Goal: Task Accomplishment & Management: Manage account settings

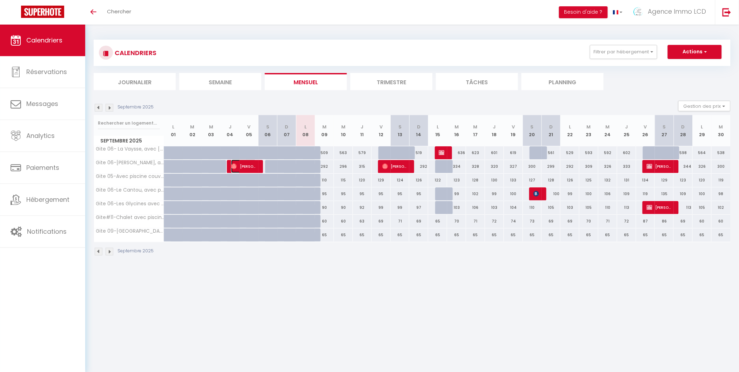
click at [244, 167] on span "[PERSON_NAME]" at bounding box center [243, 166] width 25 height 13
select select "OK"
select select "0"
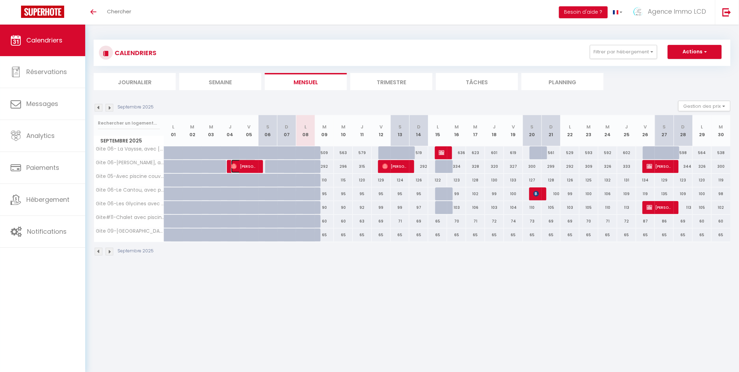
select select "1"
select select
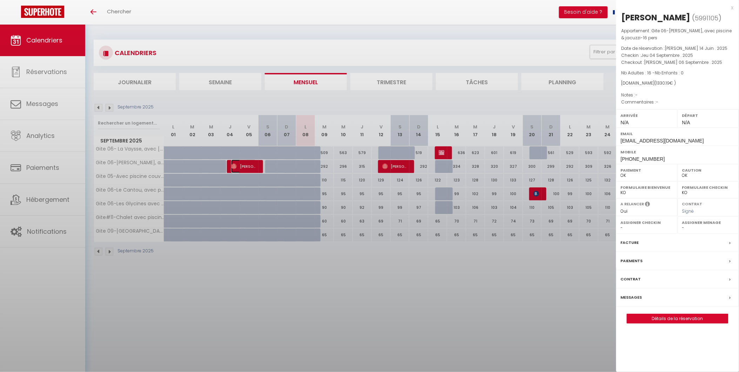
select select "49509"
select select "42437"
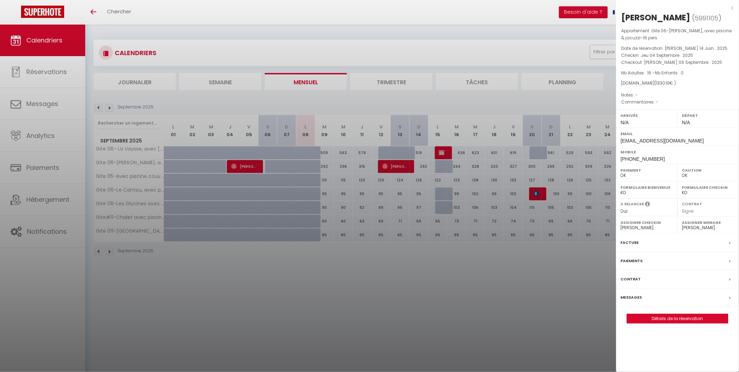
click at [734, 8] on div "x" at bounding box center [675, 8] width 118 height 8
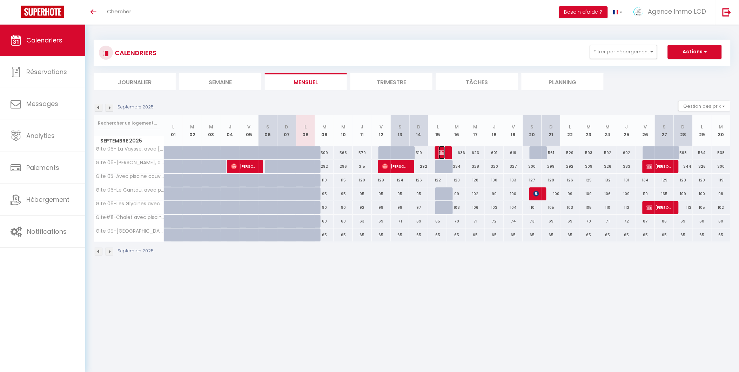
click at [441, 152] on img at bounding box center [442, 153] width 6 height 6
select select "KO"
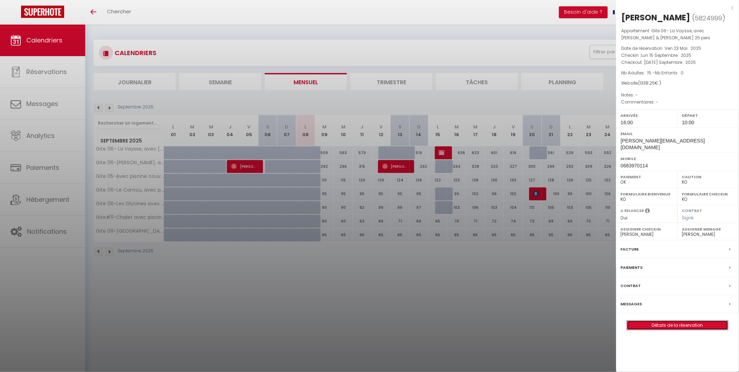
click at [672, 326] on link "Détails de la réservation" at bounding box center [677, 325] width 101 height 9
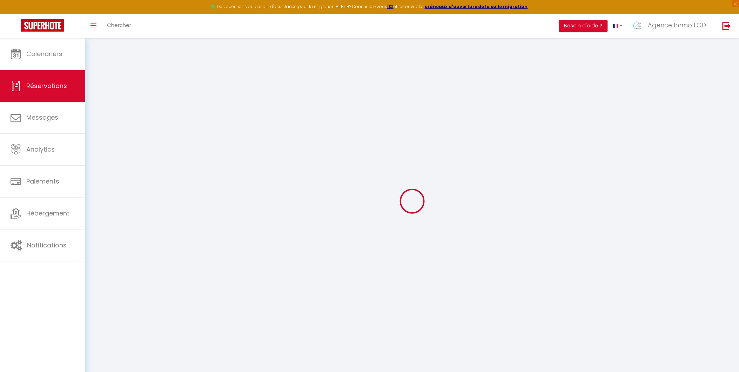
select select
checkbox input "false"
select select
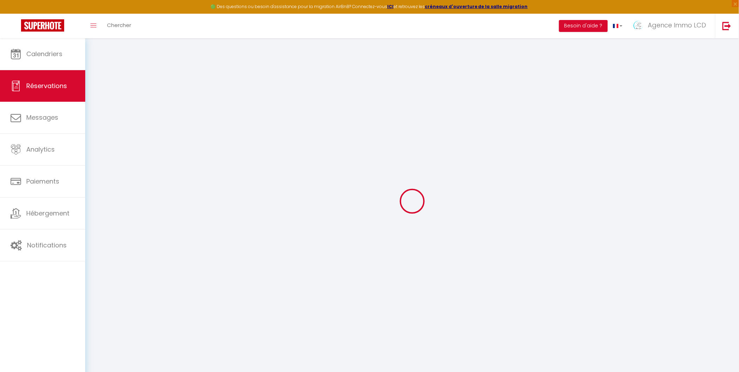
checkbox input "false"
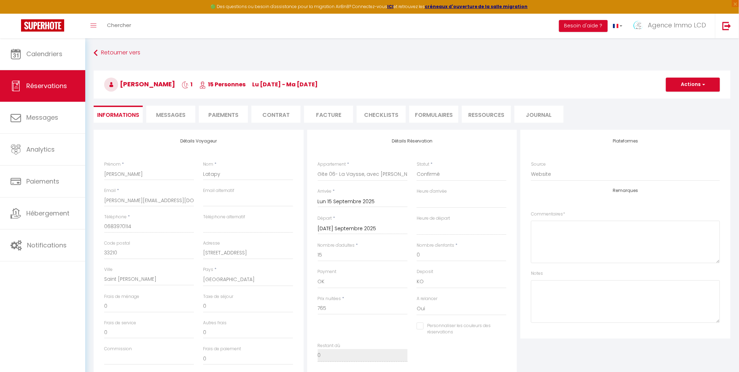
type input "535"
type input "38.25"
select select
checkbox input "false"
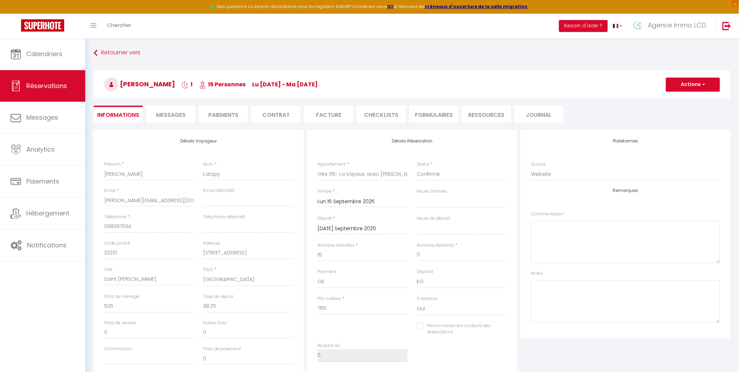
select select "16:00"
select select "10:00"
click at [338, 119] on li "Facture" at bounding box center [328, 114] width 49 height 17
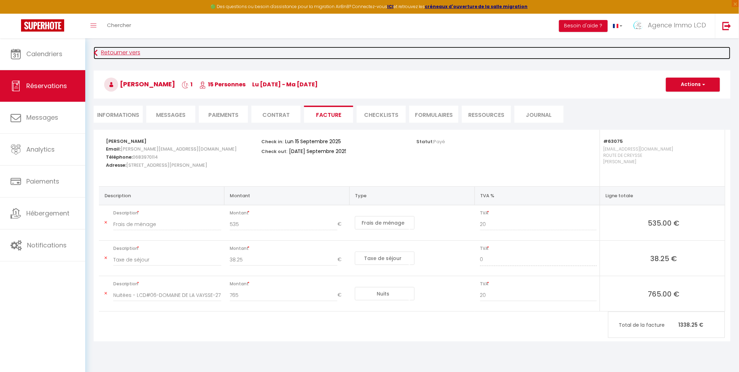
click at [109, 51] on link "Retourner vers" at bounding box center [412, 53] width 637 height 13
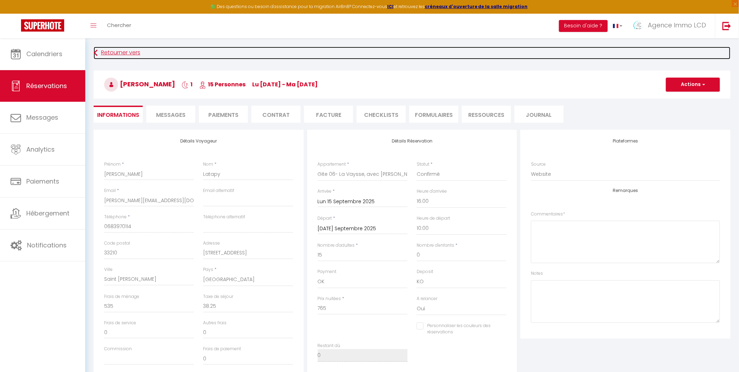
click at [109, 51] on link "Retourner vers" at bounding box center [412, 53] width 637 height 13
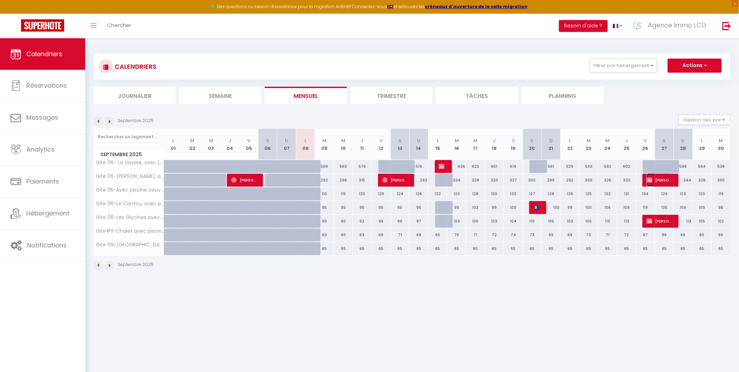
click at [667, 177] on span "[PERSON_NAME]" at bounding box center [659, 179] width 25 height 13
select select "OK"
select select "KO"
select select "0"
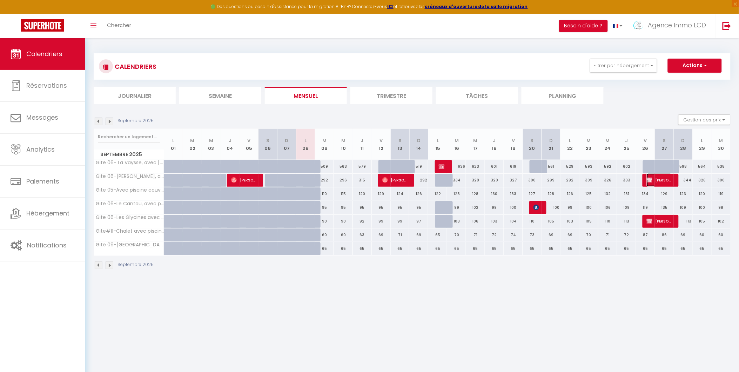
select select "1"
select select
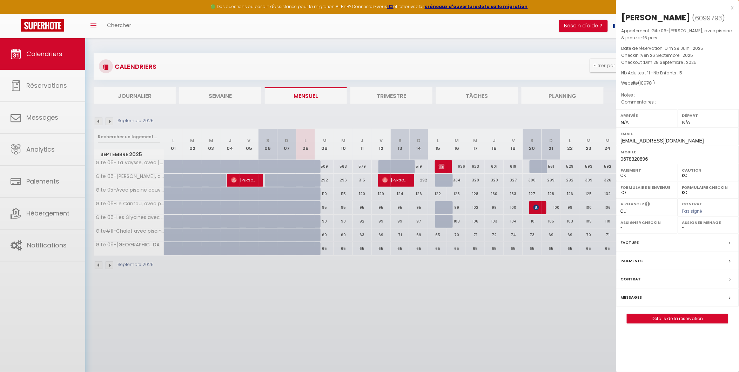
select select "49509"
select select "42437"
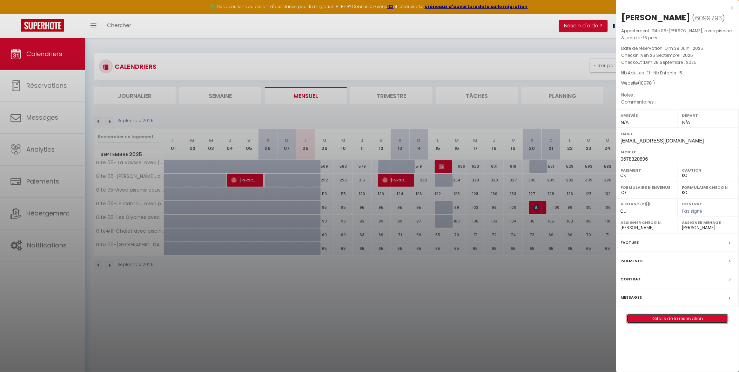
click at [696, 319] on link "Détails de la réservation" at bounding box center [677, 318] width 101 height 9
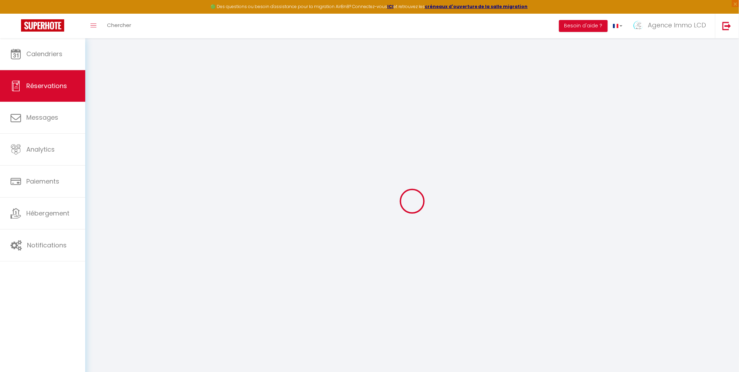
type input "Anais"
type input "Meilhac"
type input "[EMAIL_ADDRESS][DOMAIN_NAME]"
type input "0678320896"
type input "87100"
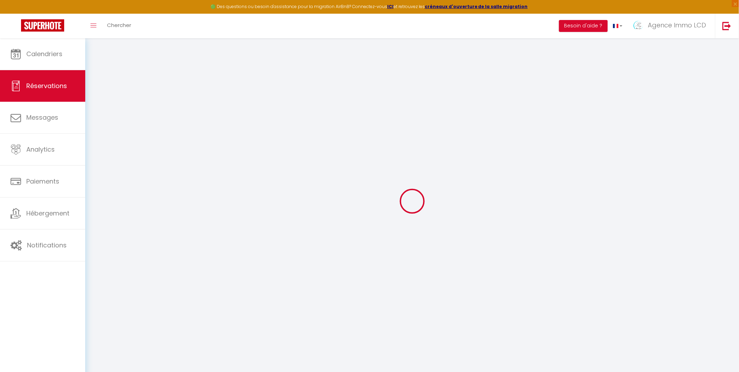
type input "[STREET_ADDRESS][PERSON_NAME]"
type input "[GEOGRAPHIC_DATA]"
select select "FR"
select select "58215"
select select "1"
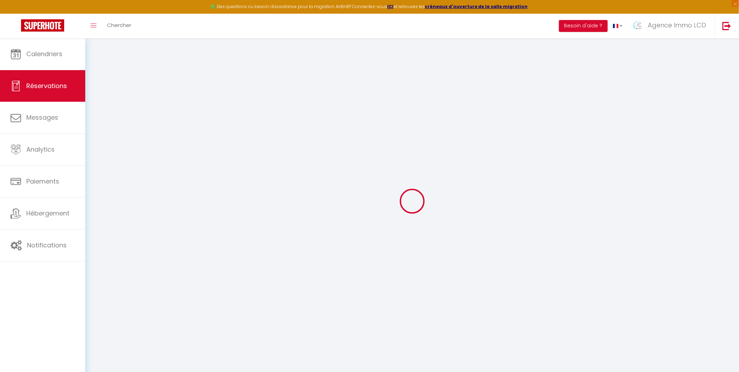
type input "Ven 26 Septembre 2025"
select select
type input "Dim 28 Septembre 2025"
select select
type input "11"
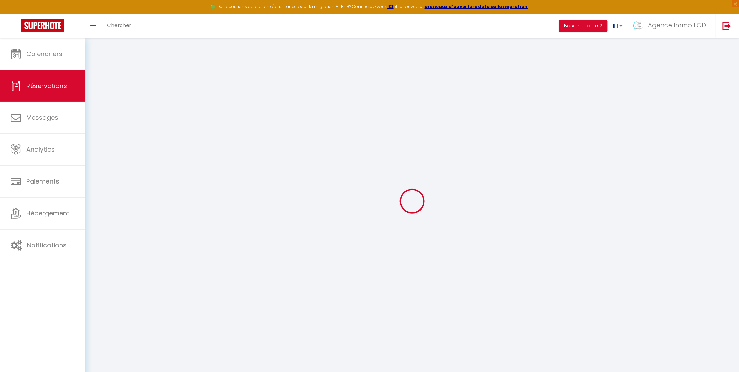
type input "5"
select select "12"
select select
type input "767"
checkbox input "false"
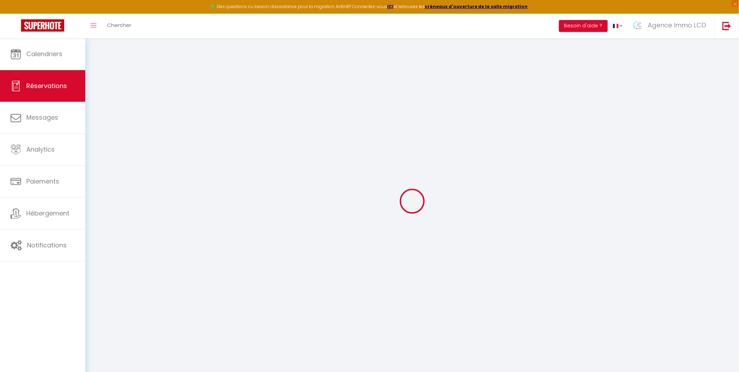
type input "0"
select select "69"
type input "0"
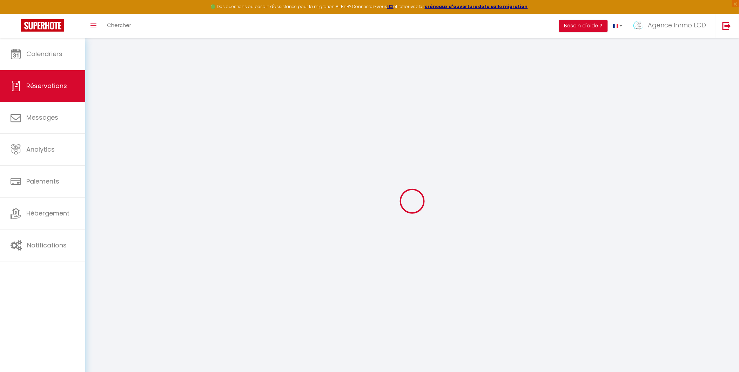
select select
select select "14"
checkbox input "false"
select select
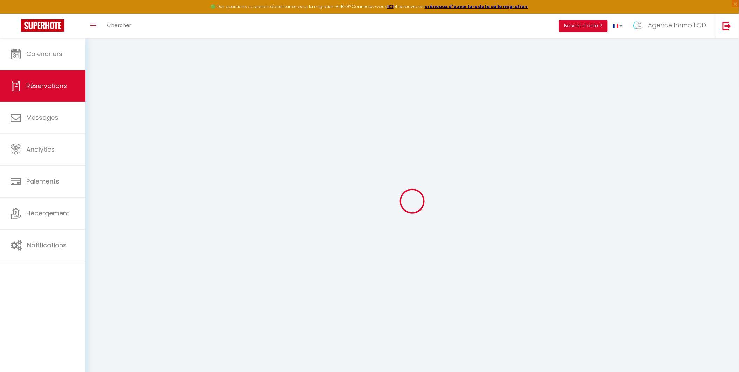
select select
checkbox input "false"
select select
checkbox input "false"
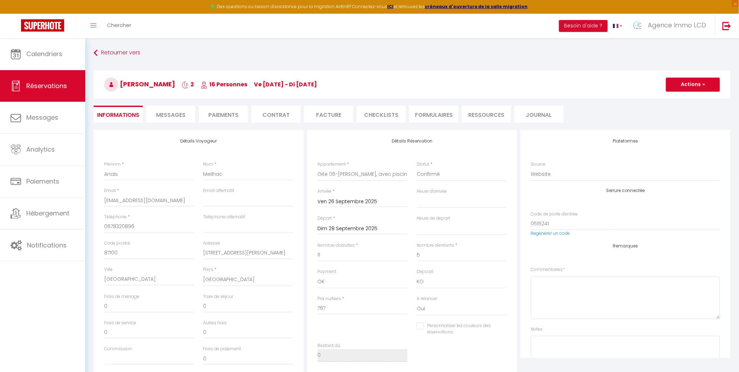
type input "330"
select select
checkbox input "false"
select select
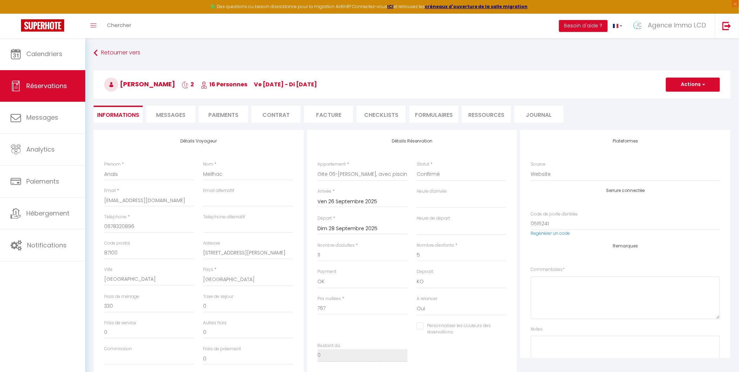
select select
click at [335, 116] on li "Facture" at bounding box center [328, 114] width 49 height 17
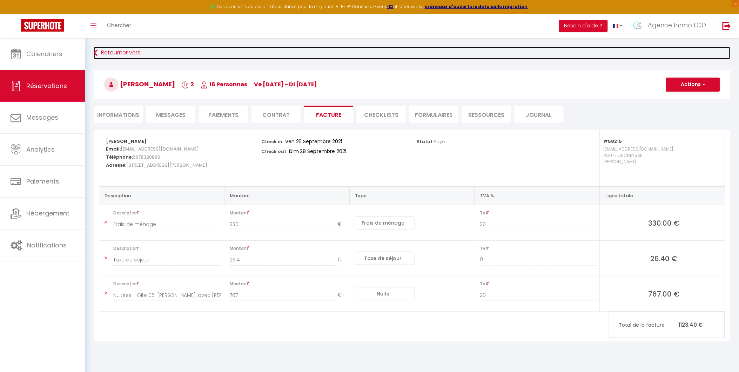
click at [112, 54] on link "Retourner vers" at bounding box center [412, 53] width 637 height 13
select select
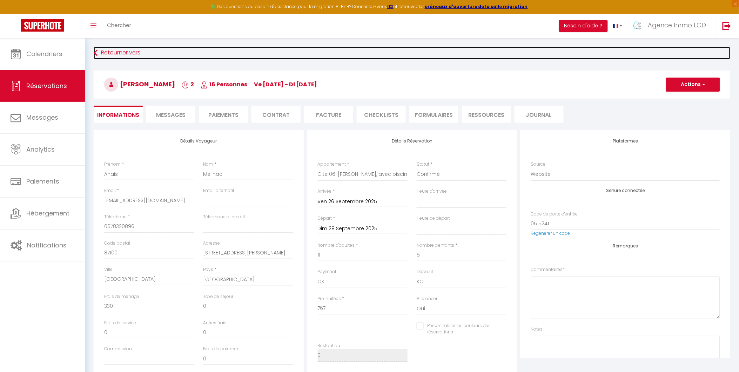
click at [112, 54] on link "Retourner vers" at bounding box center [412, 53] width 637 height 13
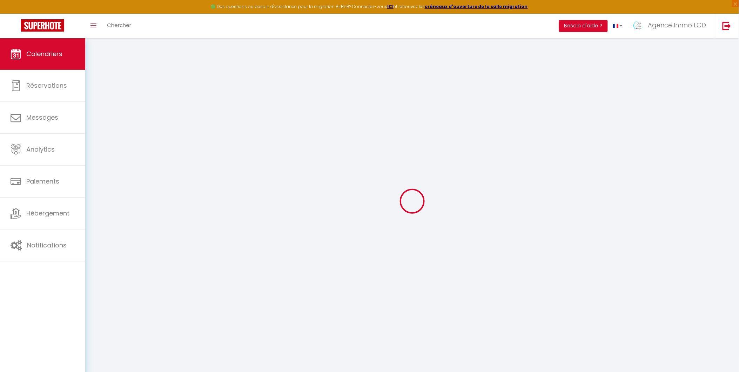
select select
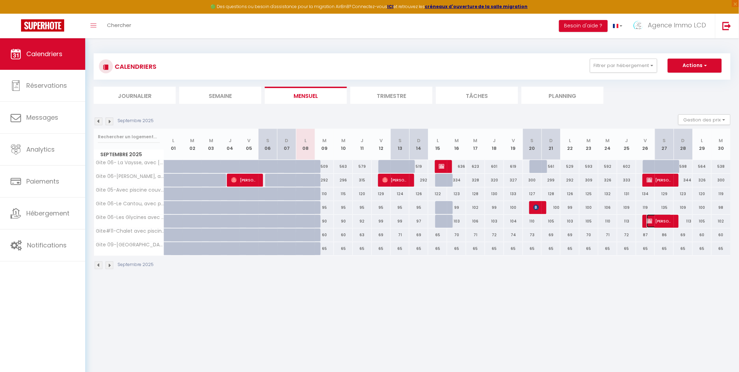
click at [662, 220] on span "[PERSON_NAME]" at bounding box center [659, 220] width 25 height 13
select select "OK"
select select "KO"
select select "0"
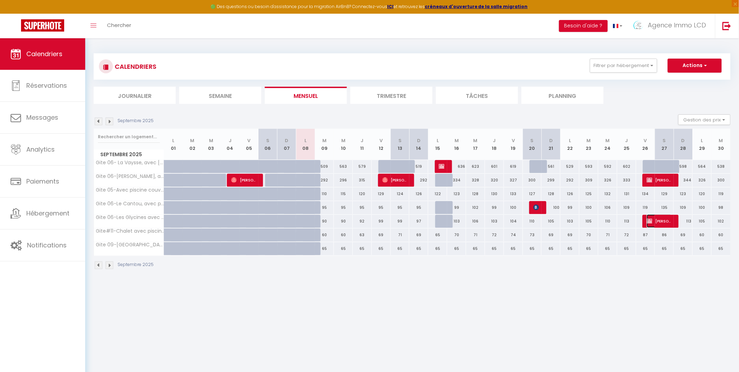
select select "1"
select select
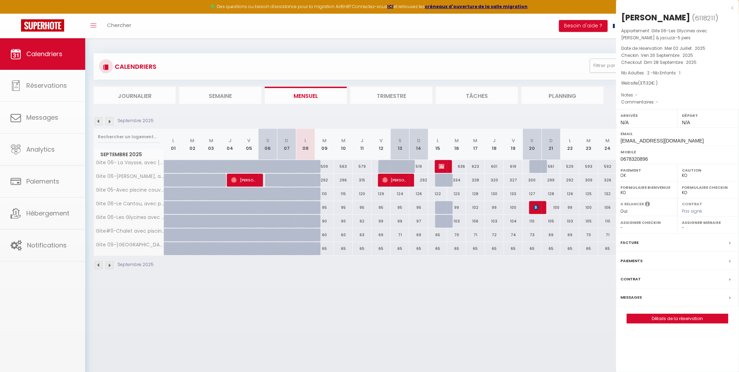
select select "42437"
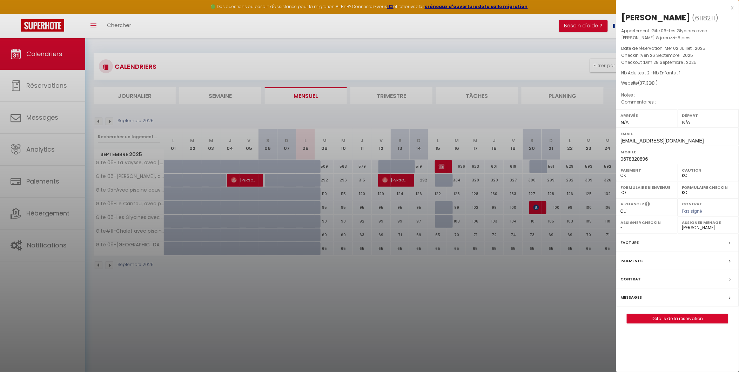
click at [691, 240] on div "Facture" at bounding box center [677, 243] width 123 height 18
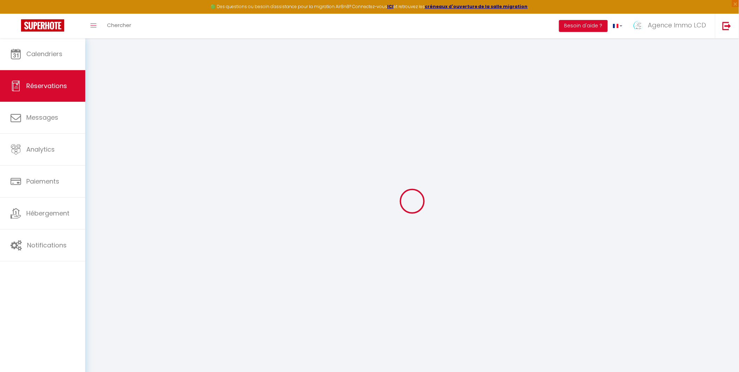
select select
checkbox input "false"
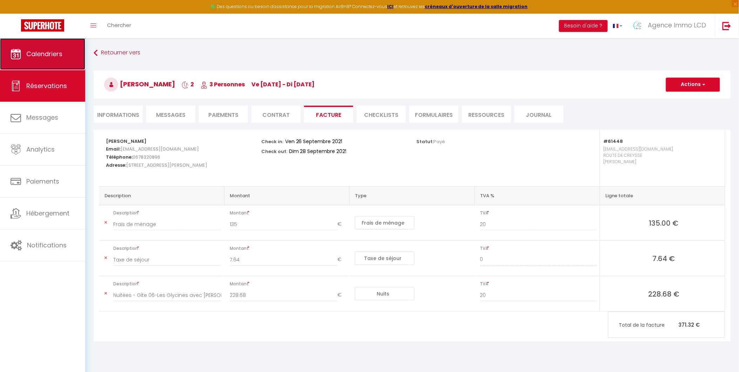
click at [31, 49] on span "Calendriers" at bounding box center [44, 53] width 36 height 9
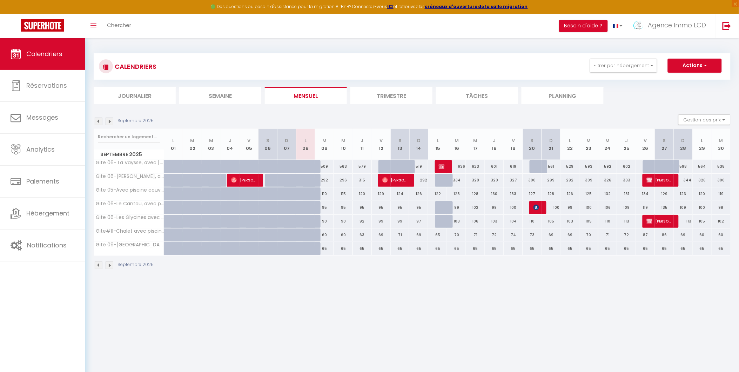
click at [109, 120] on img at bounding box center [110, 122] width 8 height 8
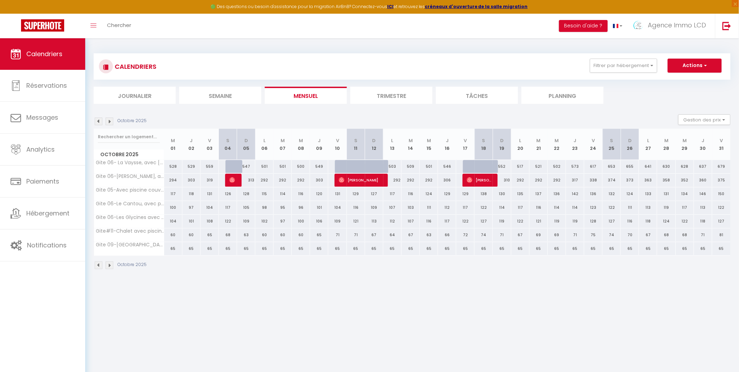
click at [109, 121] on img at bounding box center [110, 122] width 8 height 8
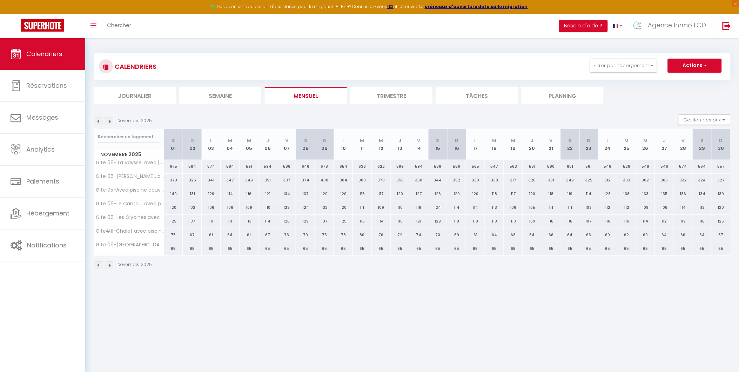
click at [109, 121] on img at bounding box center [110, 122] width 8 height 8
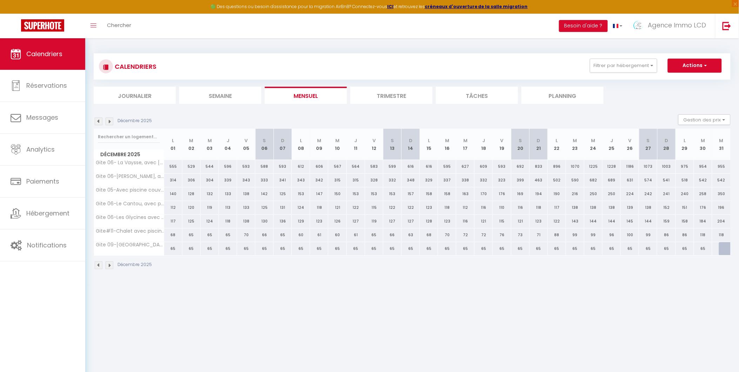
click at [109, 121] on img at bounding box center [110, 122] width 8 height 8
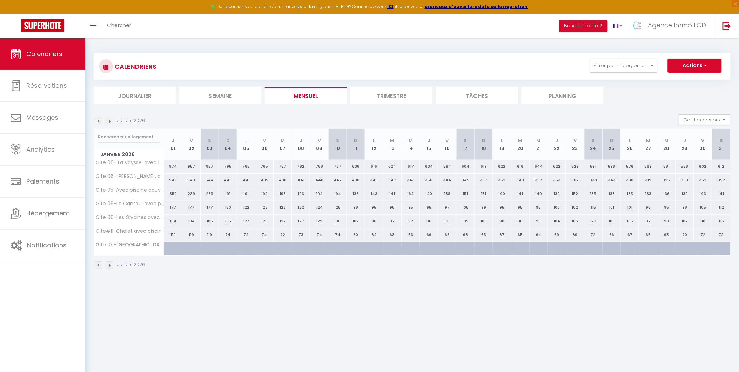
click at [109, 121] on img at bounding box center [110, 122] width 8 height 8
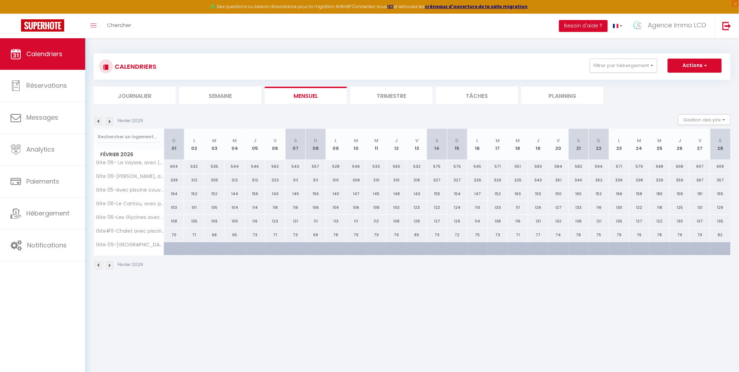
click at [109, 121] on img at bounding box center [110, 122] width 8 height 8
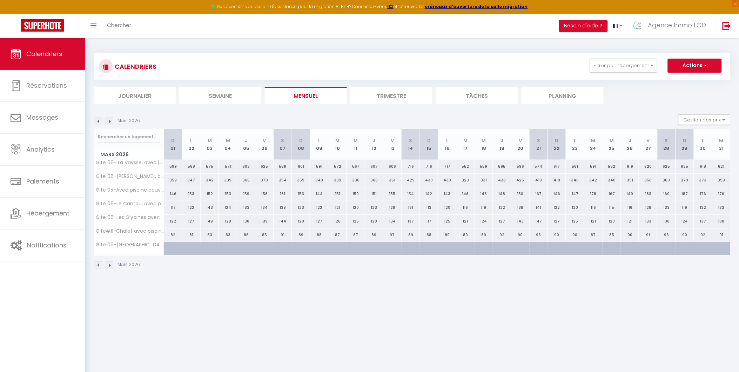
click at [109, 121] on img at bounding box center [110, 122] width 8 height 8
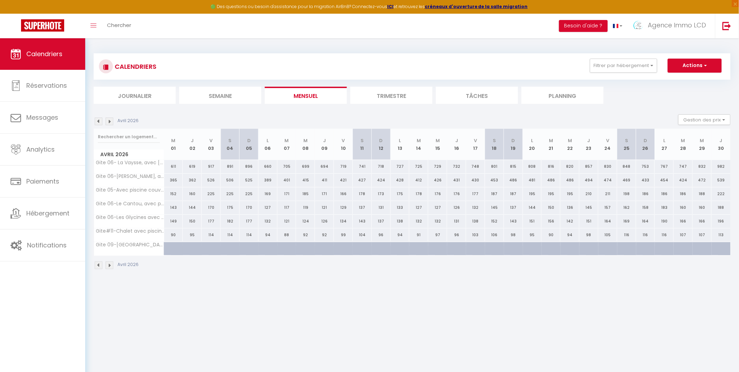
click at [109, 121] on img at bounding box center [110, 122] width 8 height 8
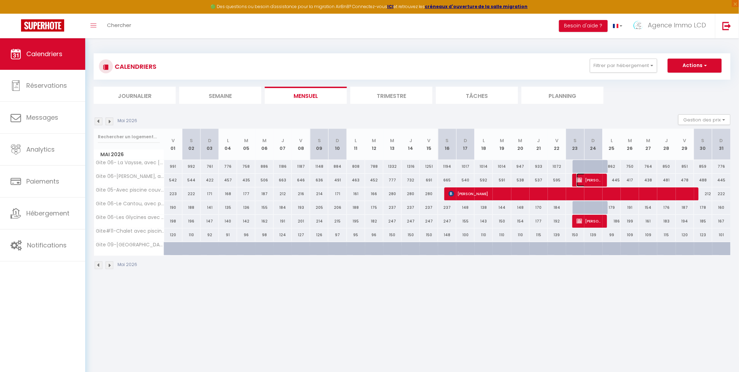
click at [588, 177] on span "[PERSON_NAME]" at bounding box center [589, 179] width 24 height 13
select select "OK"
select select "KO"
select select "0"
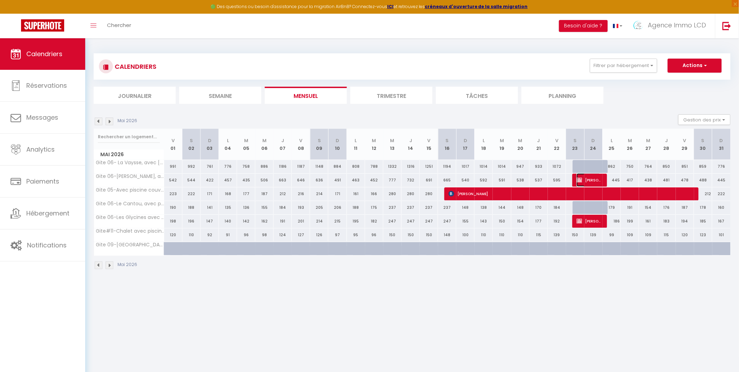
select select "1"
select select
select select "42437"
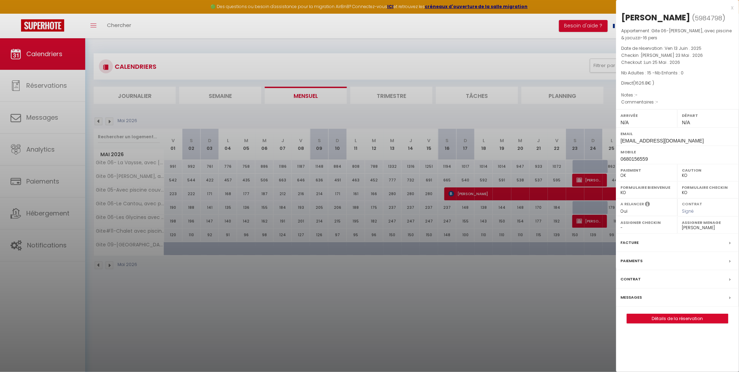
click at [655, 252] on div "Facture" at bounding box center [677, 243] width 123 height 18
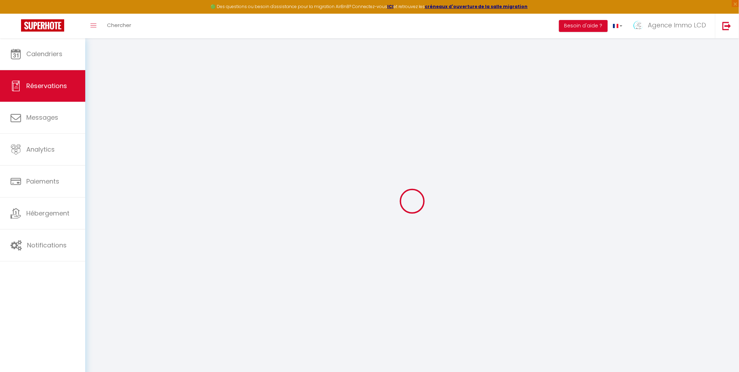
select select
checkbox input "false"
select select
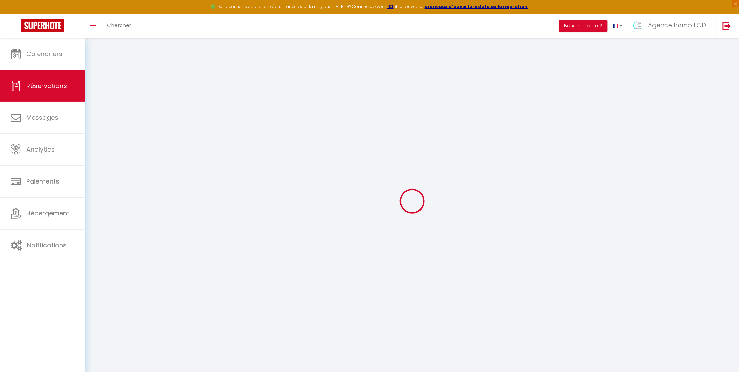
checkbox input "false"
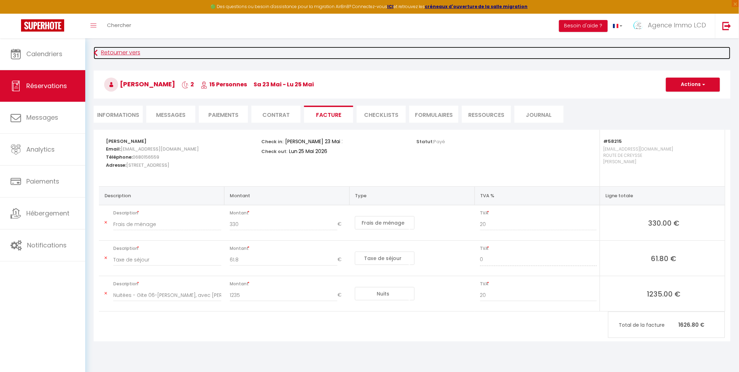
click at [106, 51] on link "Retourner vers" at bounding box center [412, 53] width 637 height 13
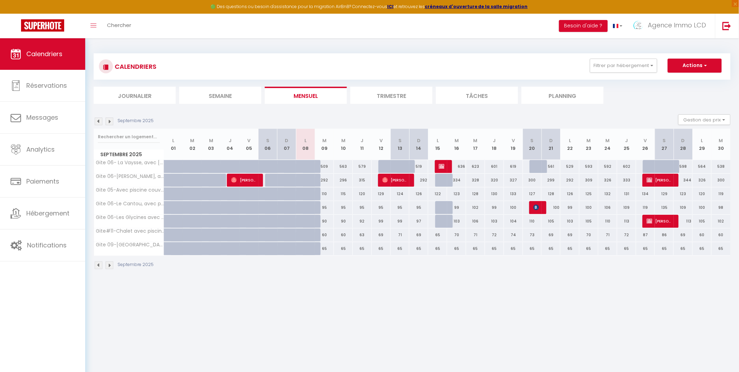
click at [110, 121] on img at bounding box center [110, 122] width 8 height 8
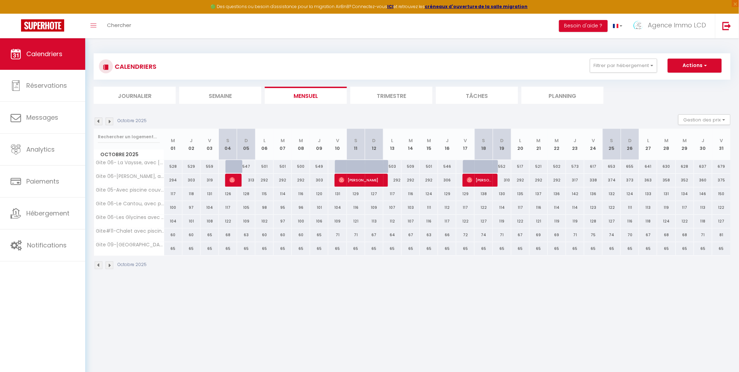
click at [110, 121] on img at bounding box center [110, 122] width 8 height 8
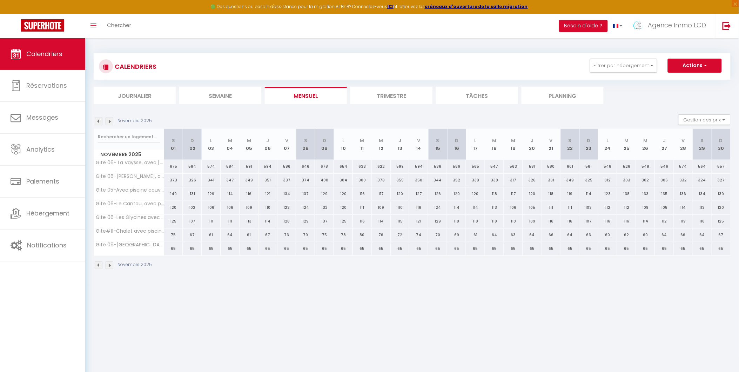
click at [110, 121] on img at bounding box center [110, 122] width 8 height 8
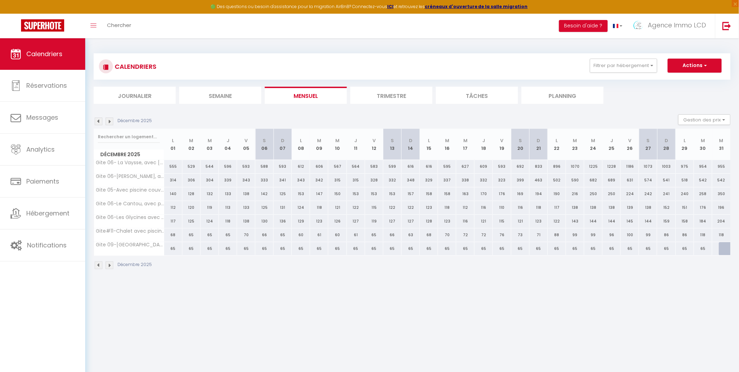
click at [110, 121] on img at bounding box center [110, 122] width 8 height 8
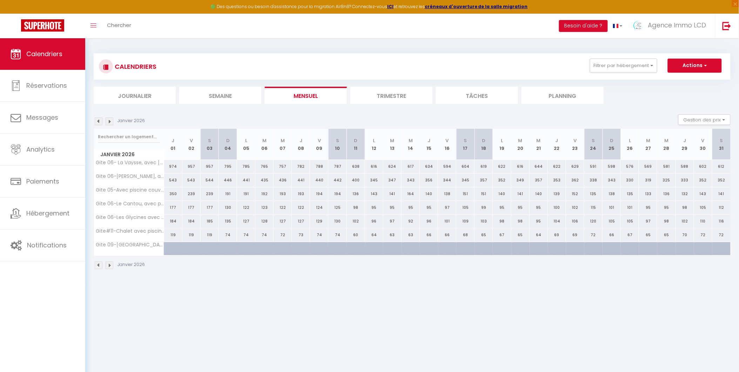
click at [110, 121] on img at bounding box center [110, 122] width 8 height 8
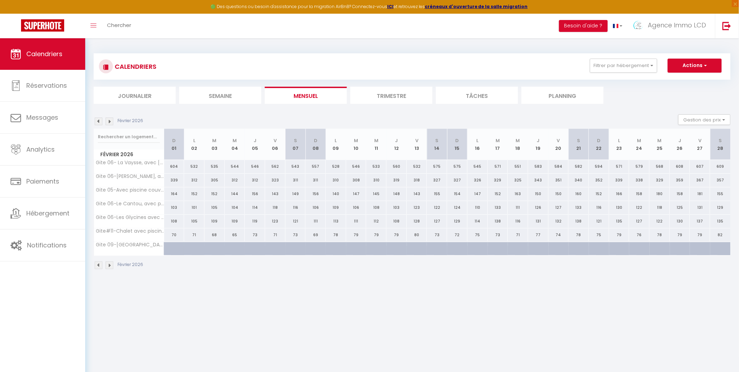
click at [110, 121] on img at bounding box center [110, 122] width 8 height 8
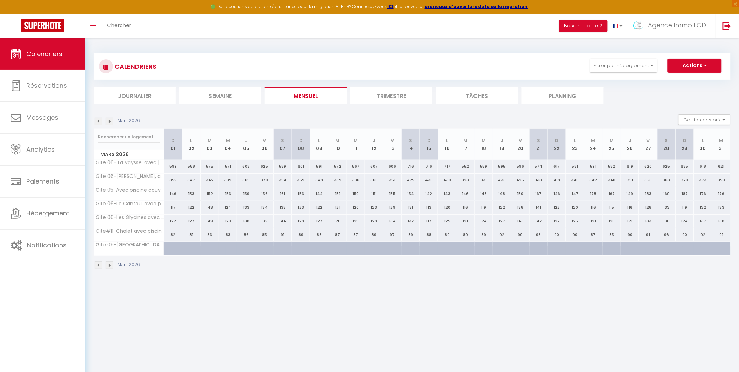
click at [110, 121] on img at bounding box center [110, 122] width 8 height 8
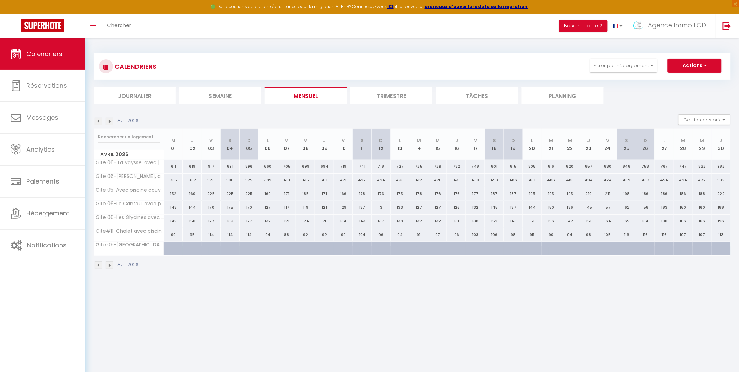
click at [110, 121] on img at bounding box center [110, 122] width 8 height 8
select select
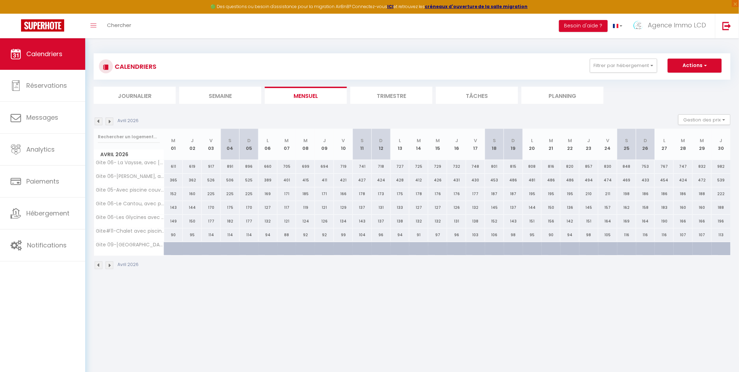
select select
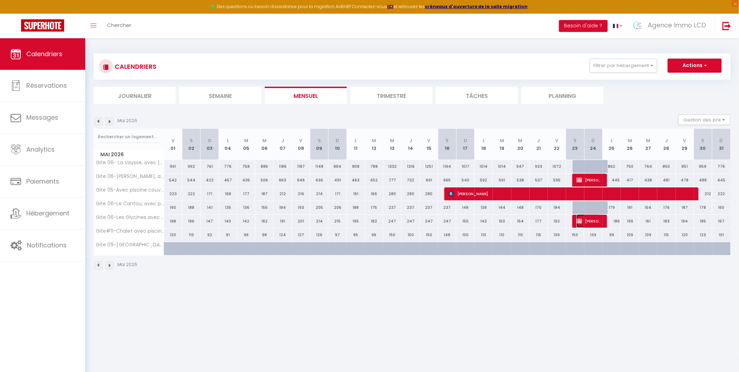
click at [587, 220] on span "[PERSON_NAME]" at bounding box center [589, 220] width 24 height 13
select select "OK"
select select "KO"
select select "0"
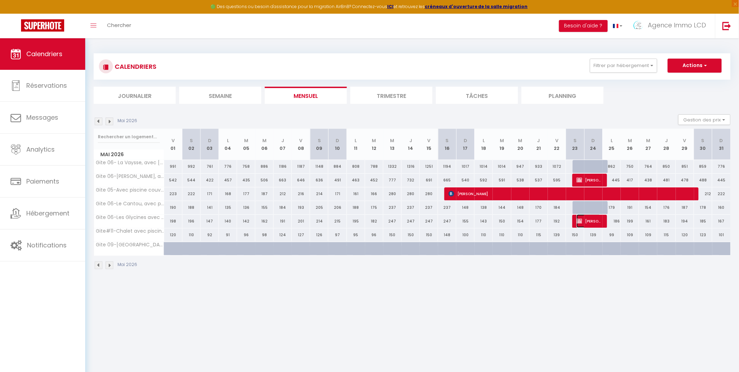
select select "1"
select select
select select "42437"
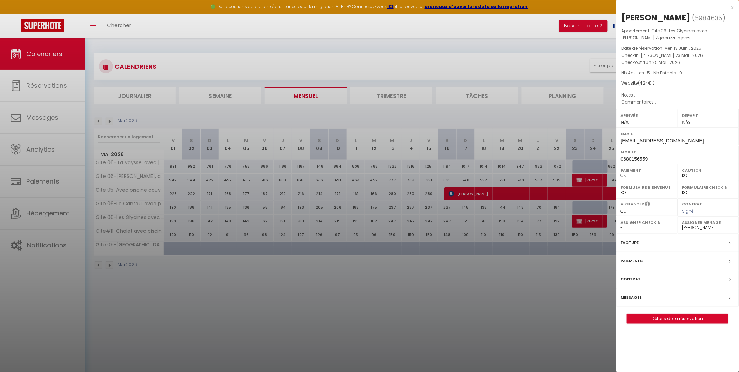
click at [643, 251] on div "Facture" at bounding box center [677, 243] width 123 height 18
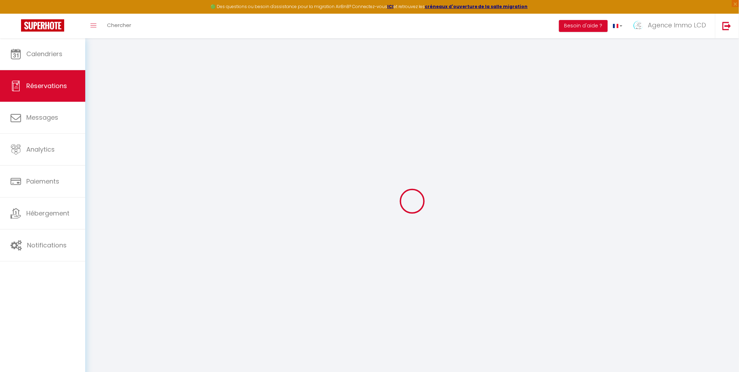
select select
checkbox input "false"
select select
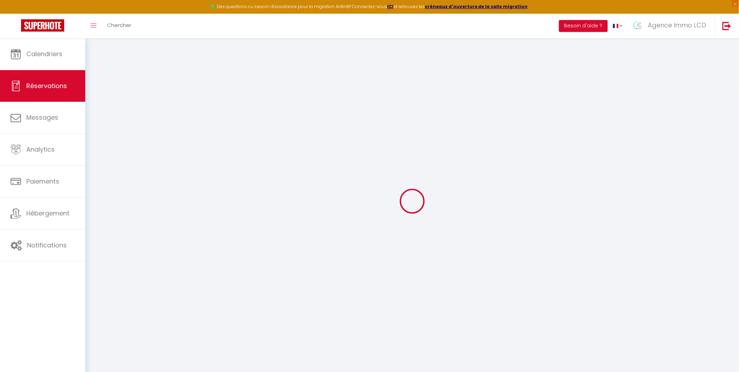
checkbox input "false"
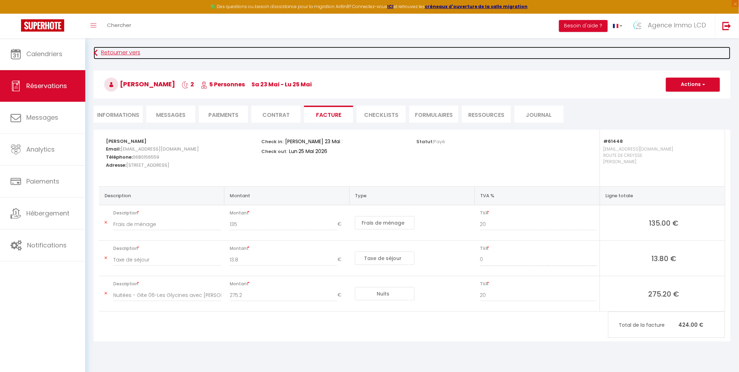
click at [101, 48] on link "Retourner vers" at bounding box center [412, 53] width 637 height 13
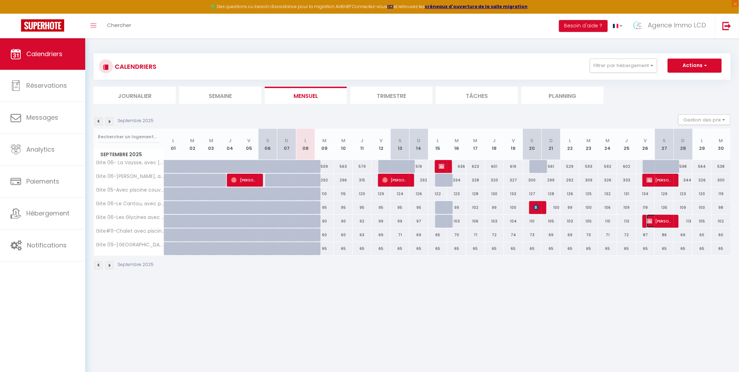
click at [658, 219] on span "[PERSON_NAME]" at bounding box center [659, 220] width 25 height 13
select select "OK"
select select "KO"
select select "0"
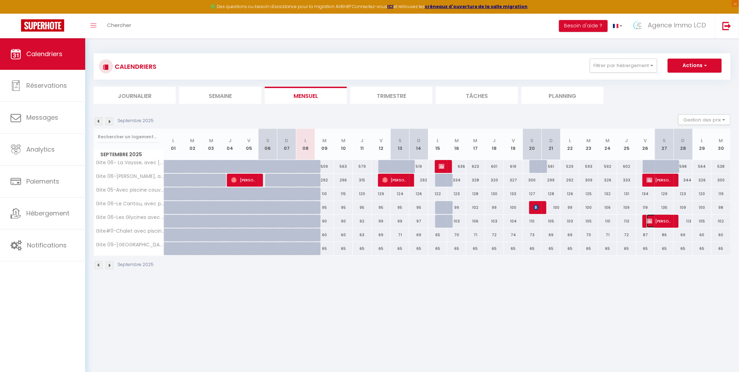
select select "1"
select select
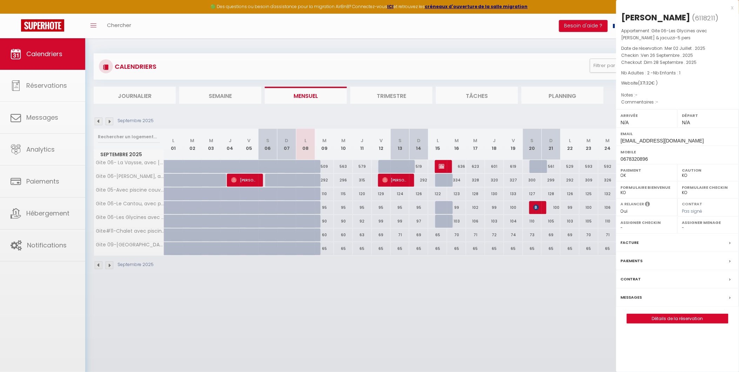
select select "42437"
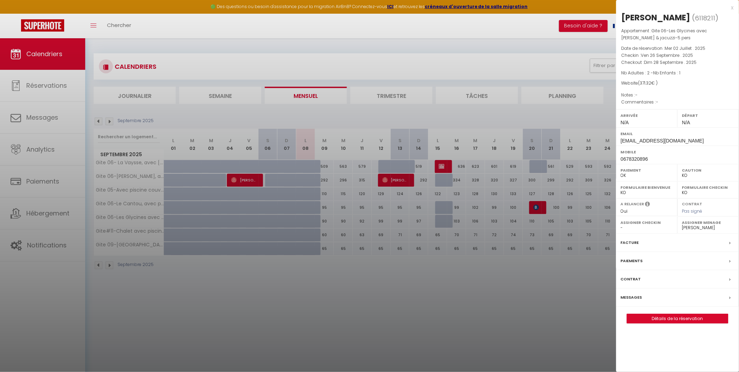
click at [665, 259] on div "Paiements" at bounding box center [677, 261] width 123 height 18
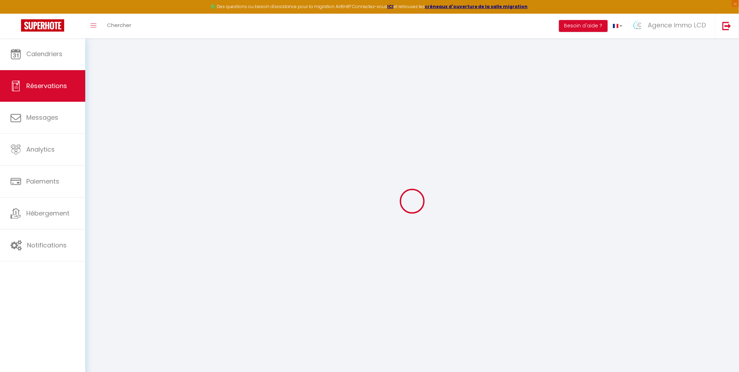
select select
checkbox input "false"
select select
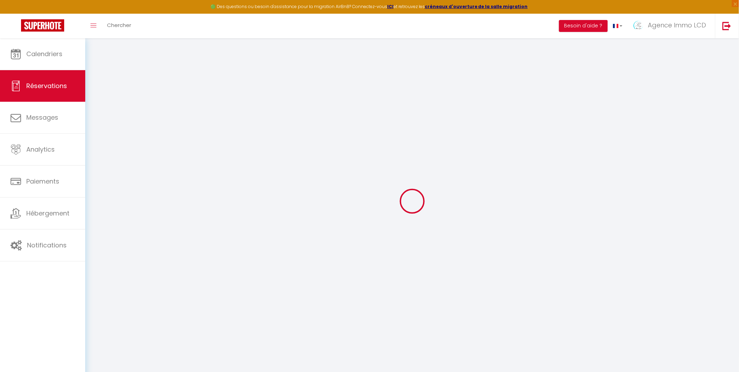
checkbox input "false"
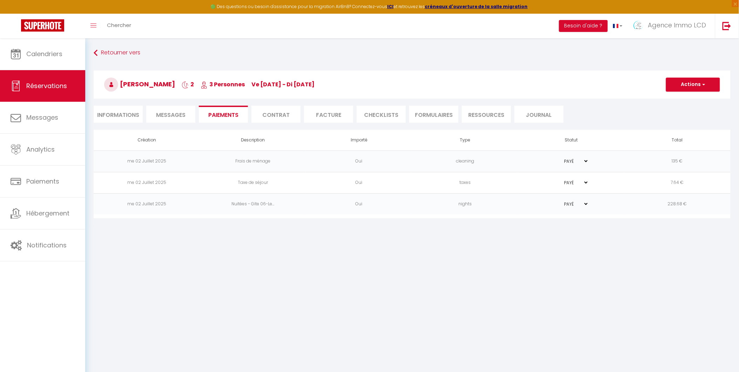
click at [325, 112] on li "Facture" at bounding box center [328, 114] width 49 height 17
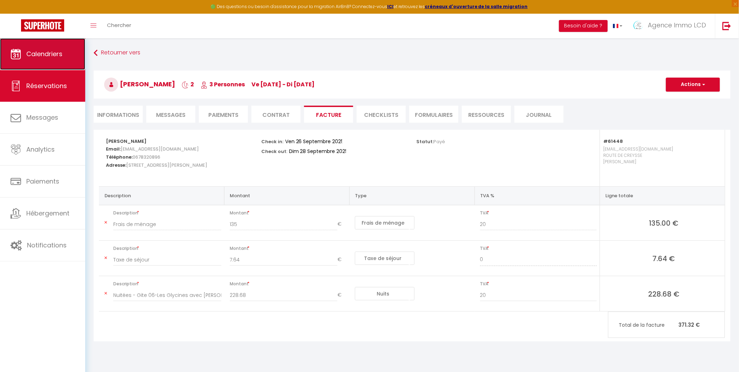
click at [41, 49] on span "Calendriers" at bounding box center [44, 53] width 36 height 9
